Goal: Navigation & Orientation: Find specific page/section

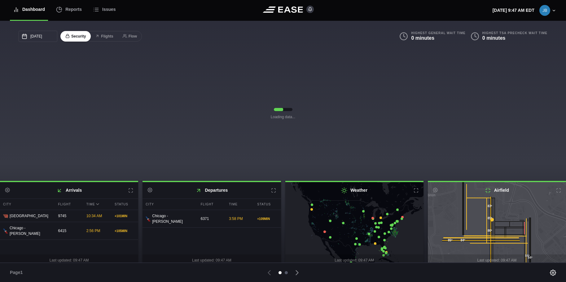
click at [286, 272] on div at bounding box center [286, 272] width 3 height 3
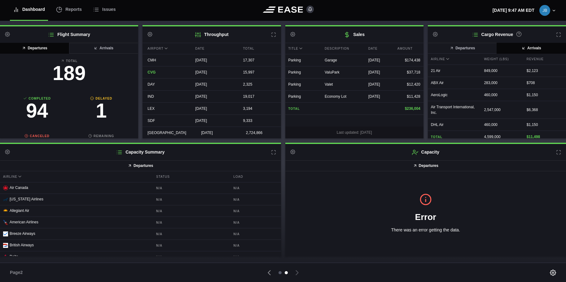
click at [280, 272] on div at bounding box center [280, 272] width 3 height 3
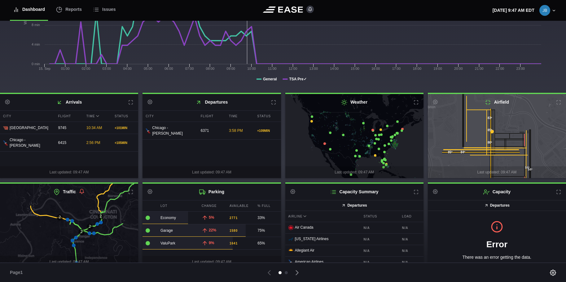
scroll to position [94, 0]
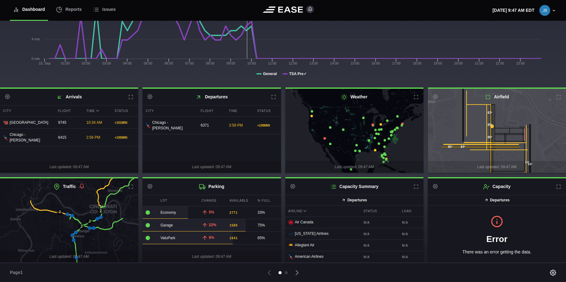
click at [101, 216] on icon at bounding box center [101, 217] width 4 height 4
click at [73, 214] on icon at bounding box center [72, 215] width 4 height 4
click at [68, 213] on icon at bounding box center [68, 214] width 4 height 4
